Goal: Task Accomplishment & Management: Use online tool/utility

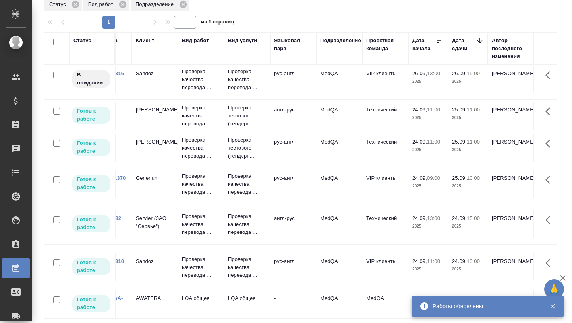
scroll to position [6, 0]
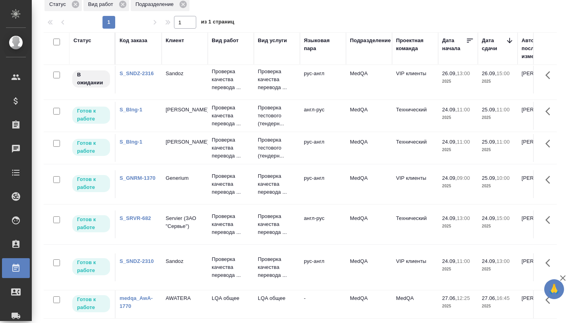
click at [178, 221] on p "Servier (ЗАО "Сервье")" at bounding box center [185, 222] width 38 height 16
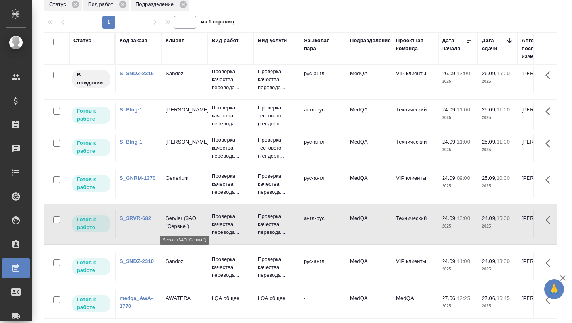
click at [178, 221] on p "Servier (ЗАО "Сервье")" at bounding box center [185, 222] width 38 height 16
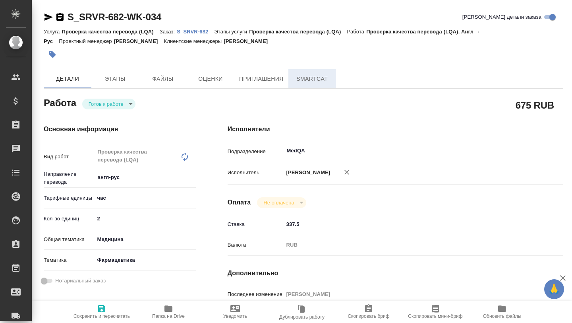
type textarea "x"
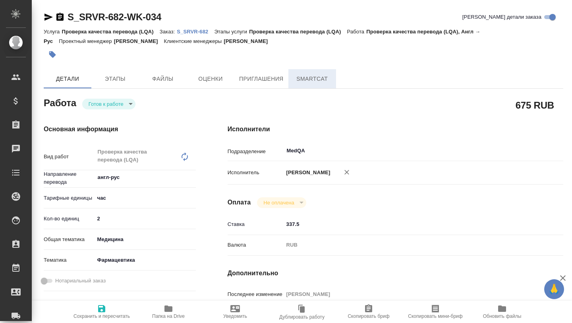
type textarea "x"
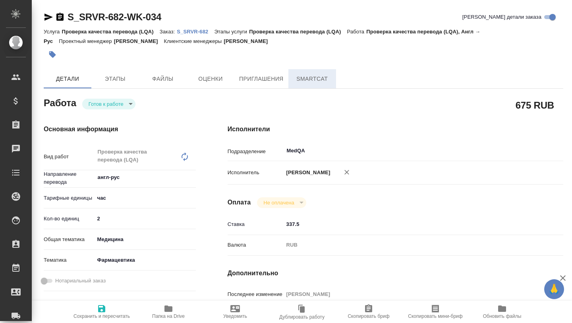
click at [313, 78] on span "SmartCat" at bounding box center [312, 79] width 38 height 10
type textarea "x"
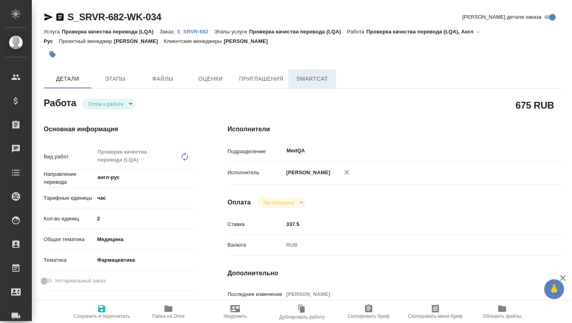
type textarea "x"
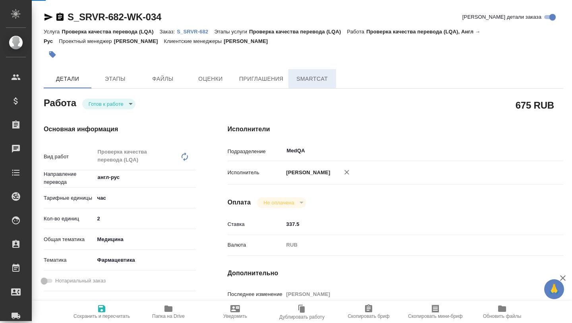
type textarea "x"
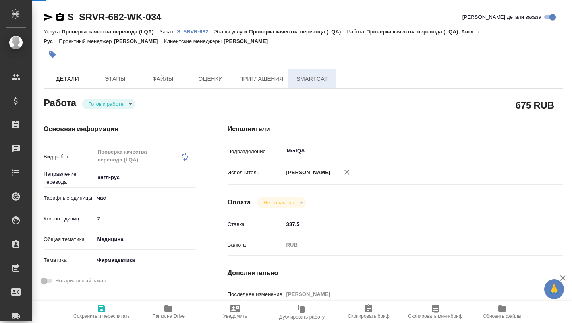
type textarea "x"
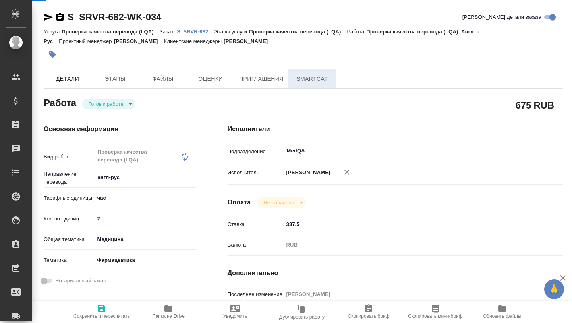
type textarea "x"
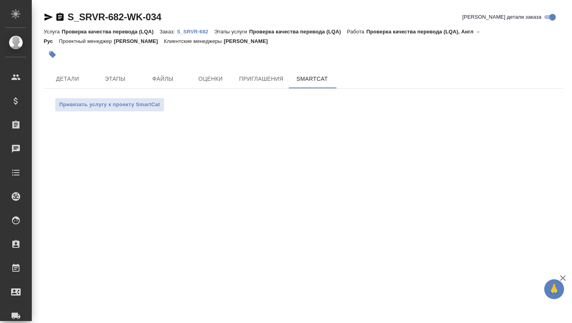
click at [200, 31] on p "S_SRVR-682" at bounding box center [195, 32] width 37 height 6
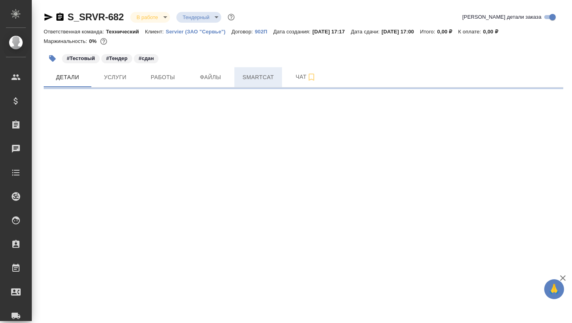
select select "RU"
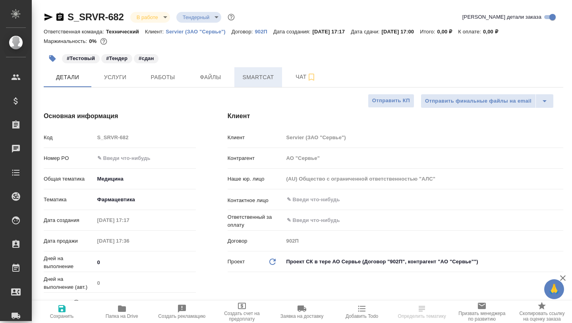
click at [253, 77] on span "Smartcat" at bounding box center [258, 77] width 38 height 10
type textarea "x"
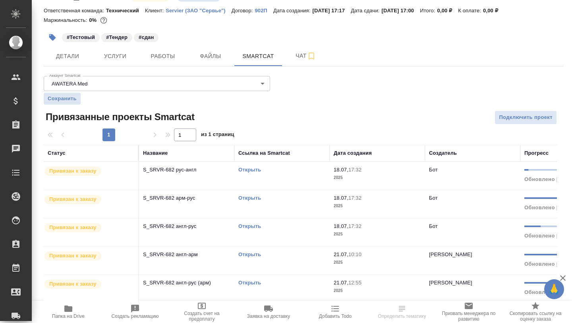
scroll to position [21, 0]
click at [244, 228] on link "Открыть" at bounding box center [250, 226] width 23 height 6
